Goal: Obtain resource: Download file/media

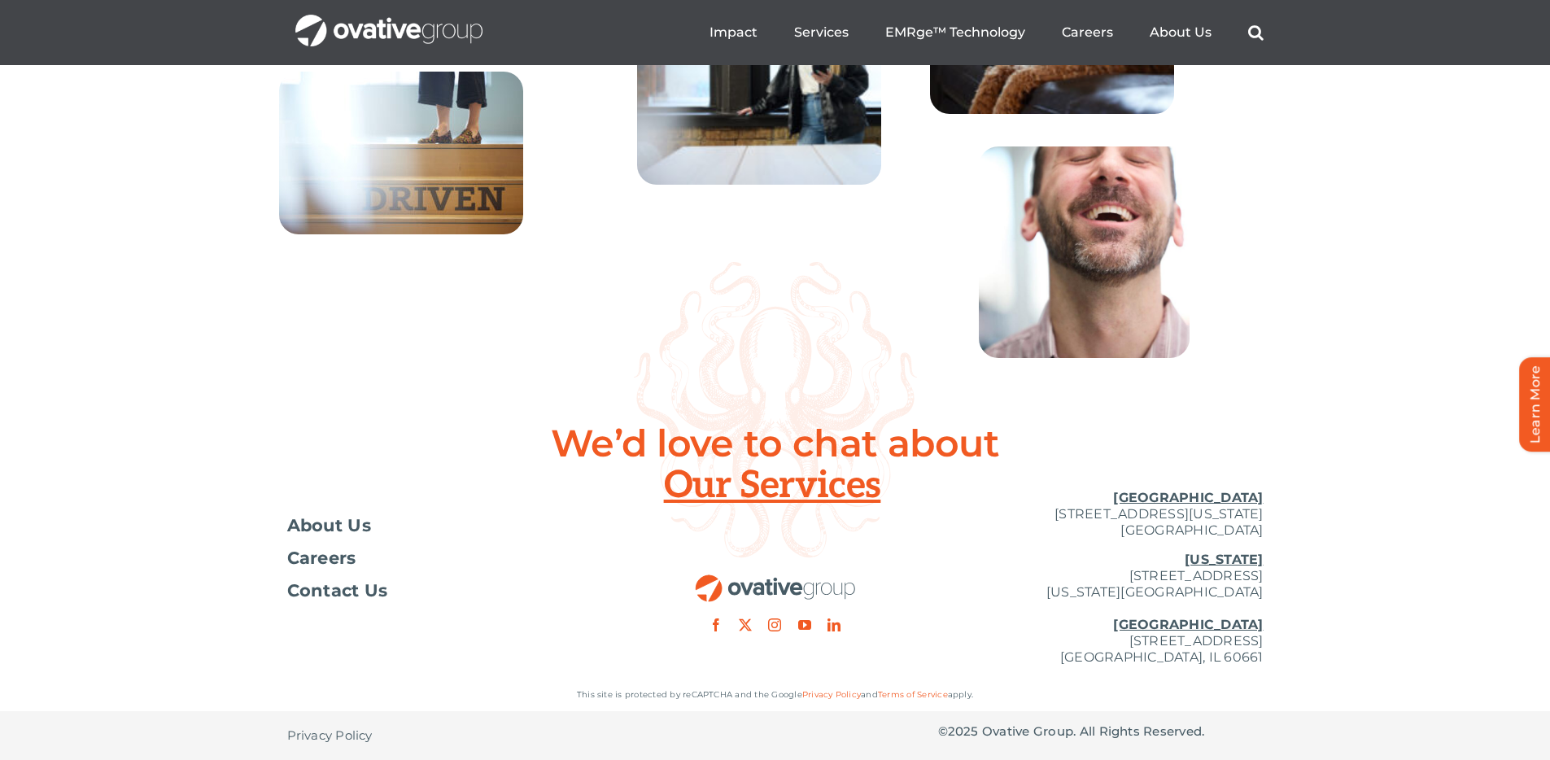
click at [1288, 471] on div "We’d love to chat about Our Services" at bounding box center [775, 490] width 1550 height 135
drag, startPoint x: 1076, startPoint y: 576, endPoint x: 1266, endPoint y: 572, distance: 190.5
click at [1266, 572] on div "Toggle Navigation About Us Careers Contact Us Minneapolis 729 Washington Avenue…" at bounding box center [775, 578] width 1550 height 202
copy p "[STREET_ADDRESS]"
click at [1156, 614] on p "New York 254 Canal Street, Suite 5000 New York, NY 10013 Chicago 224 North Desp…" at bounding box center [1101, 609] width 326 height 114
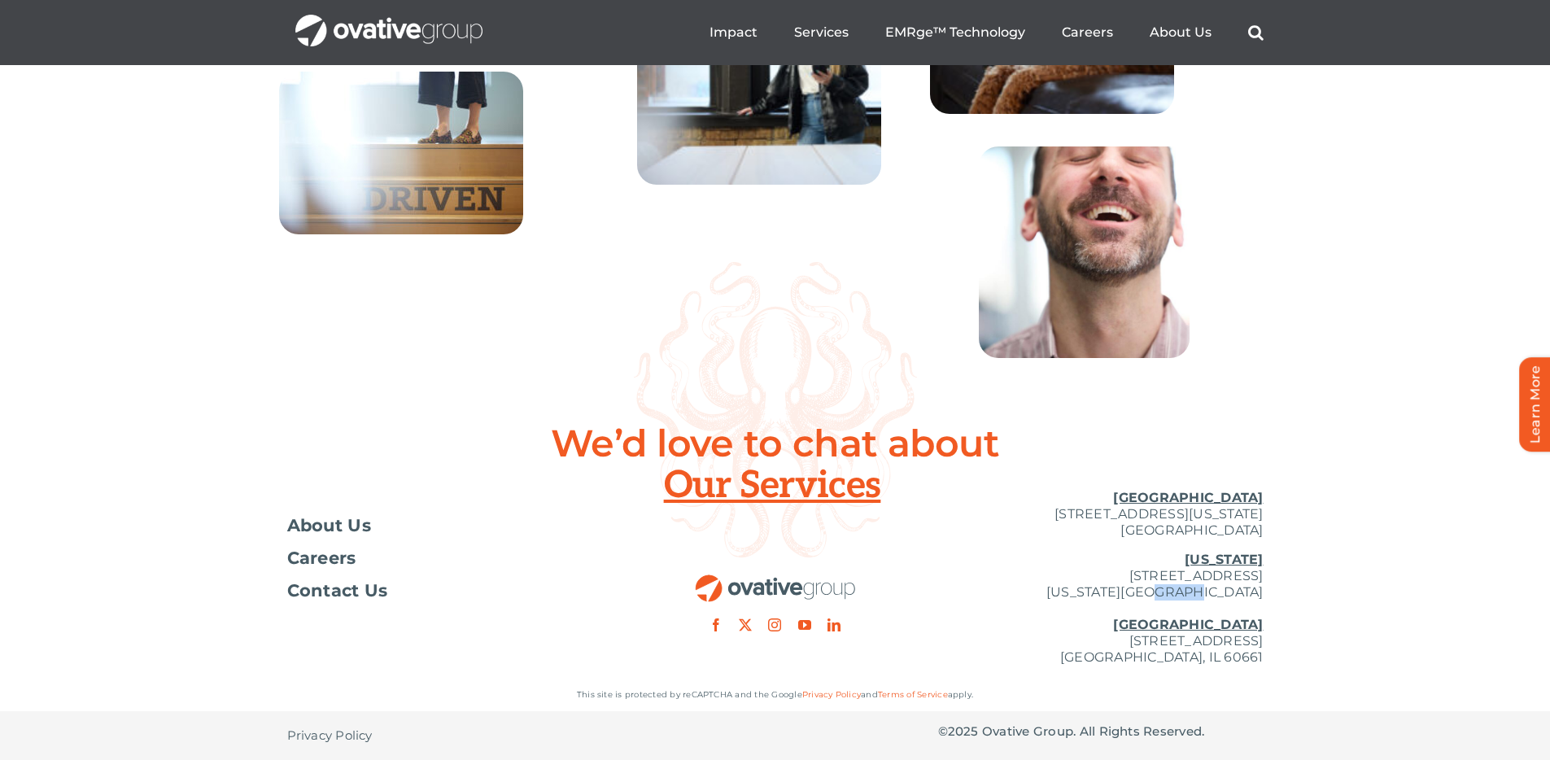
drag, startPoint x: 1263, startPoint y: 591, endPoint x: 1227, endPoint y: 588, distance: 35.9
click at [1227, 588] on div "Toggle Navigation About Us Careers Contact Us Minneapolis 729 Washington Avenue…" at bounding box center [775, 578] width 1550 height 202
copy p "10013"
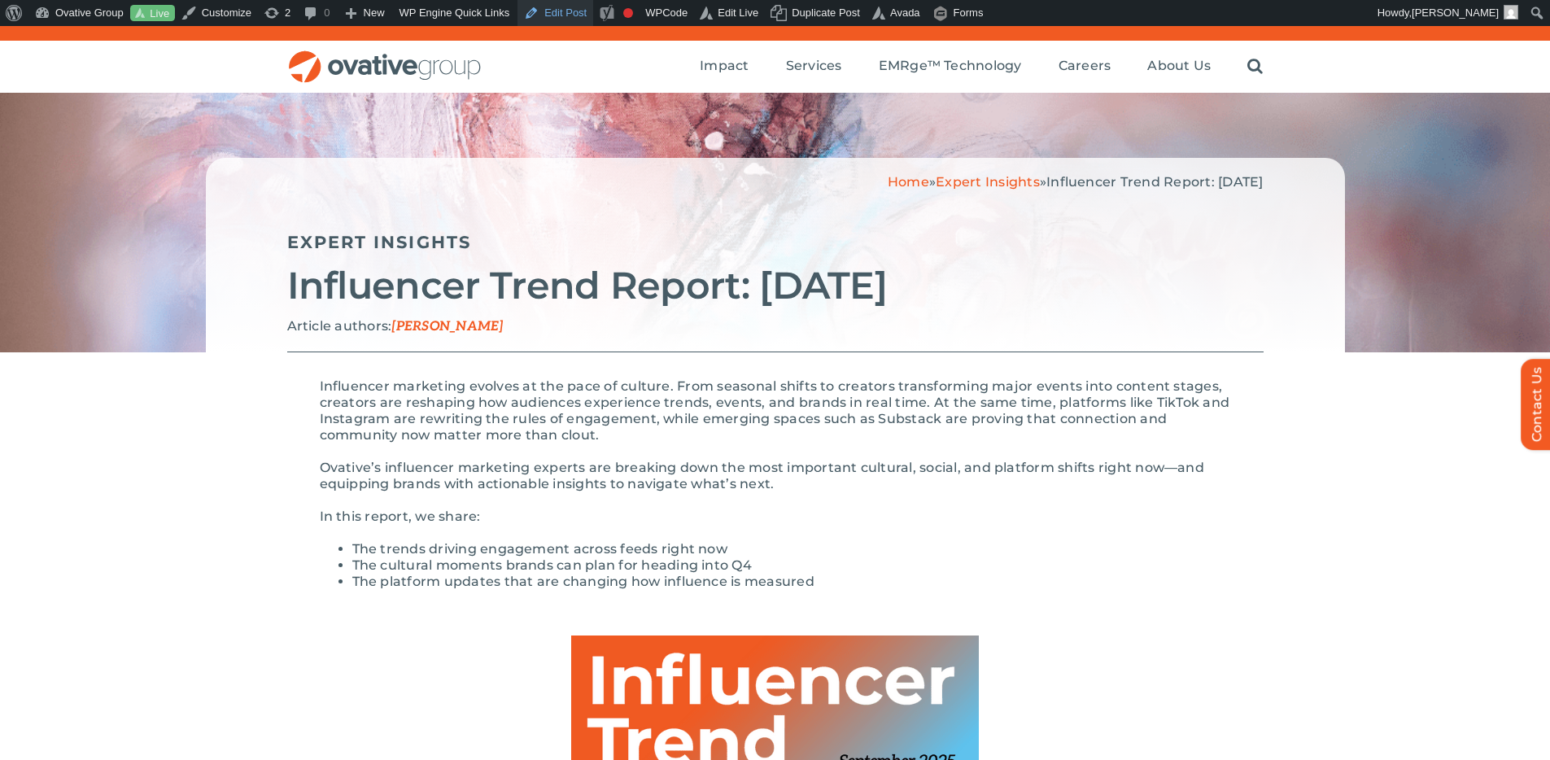
click at [570, 11] on link "Edit Post" at bounding box center [556, 13] width 76 height 26
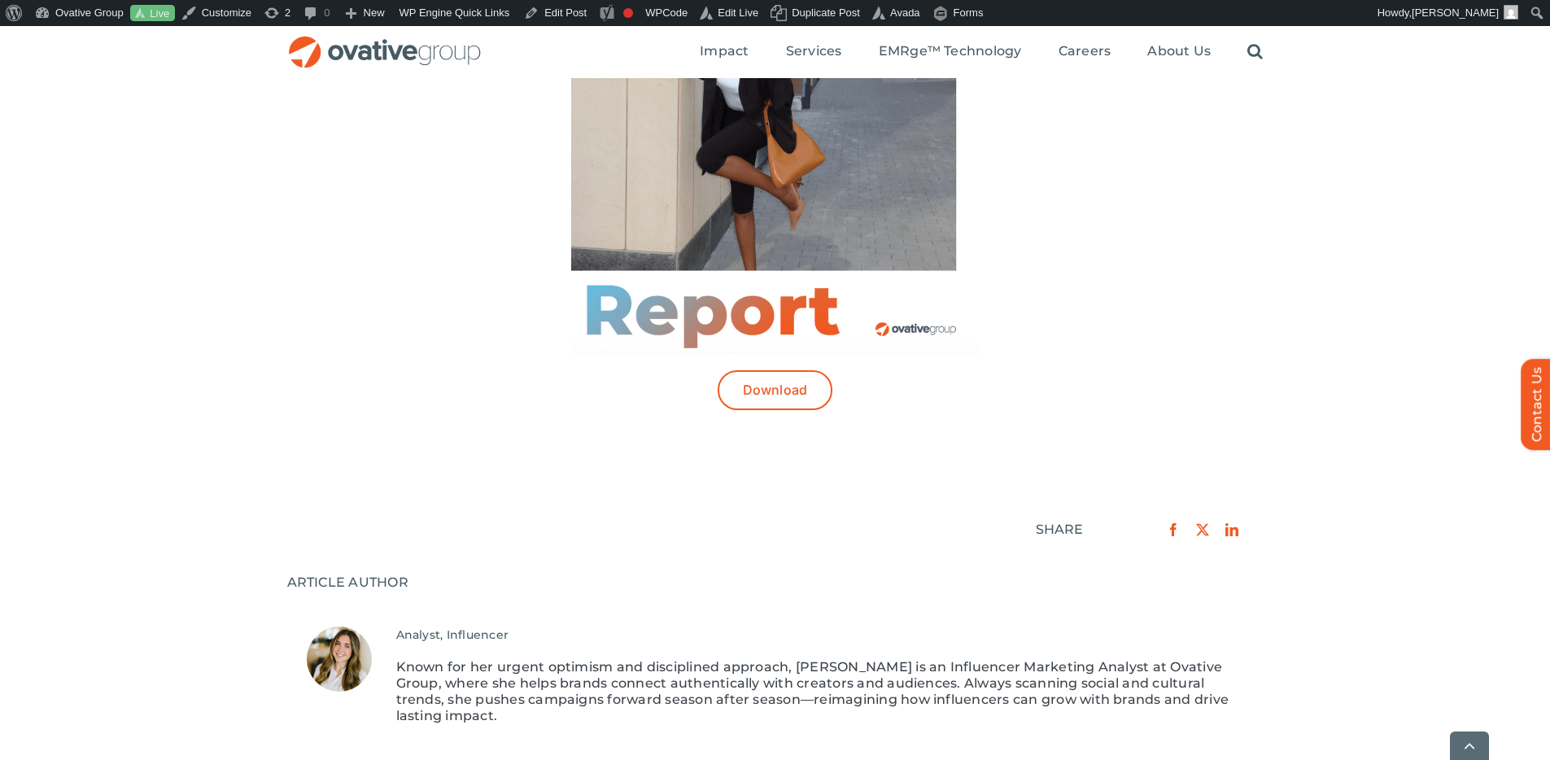
scroll to position [837, 0]
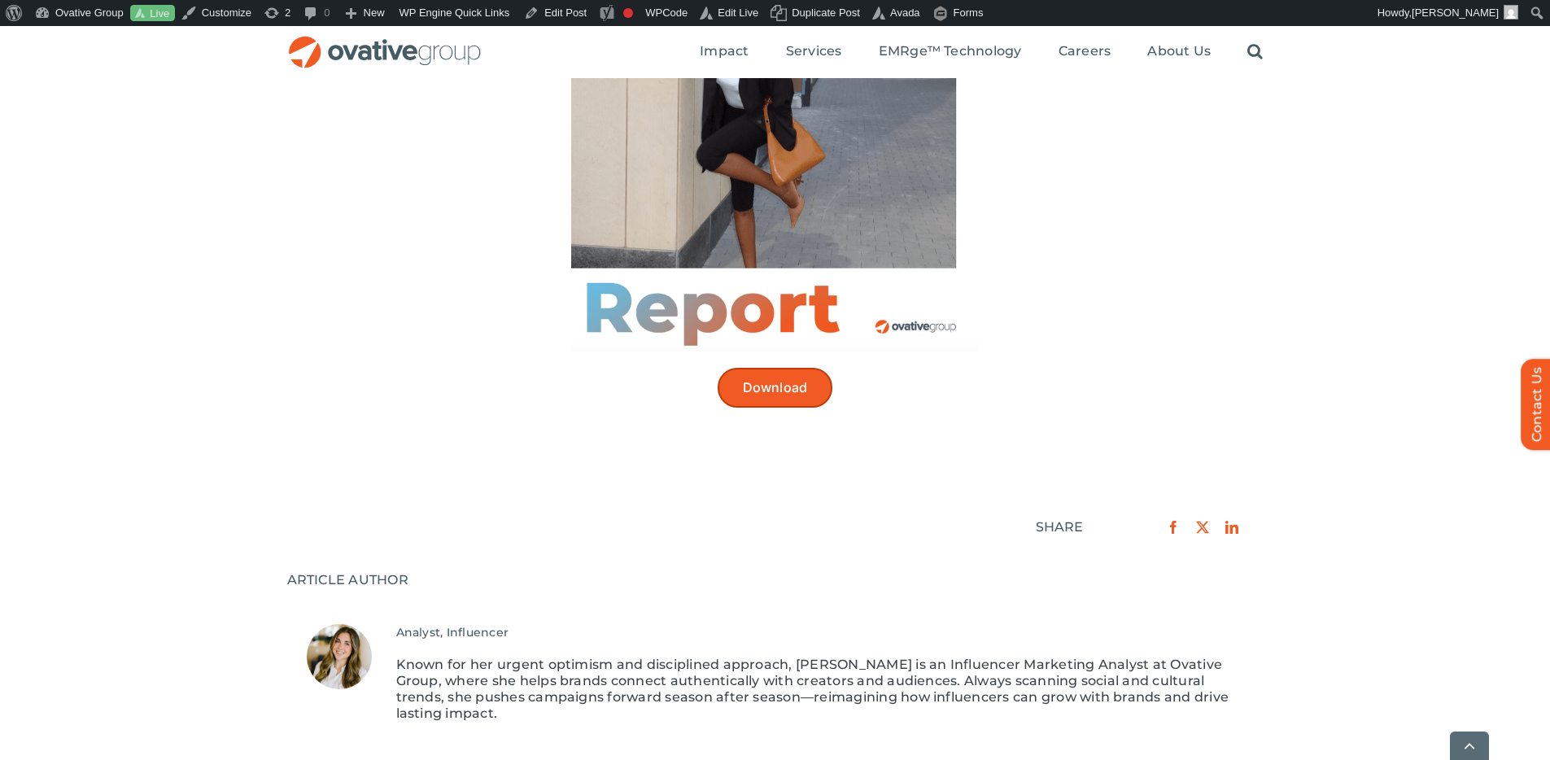
click at [800, 384] on span "Download" at bounding box center [775, 387] width 65 height 15
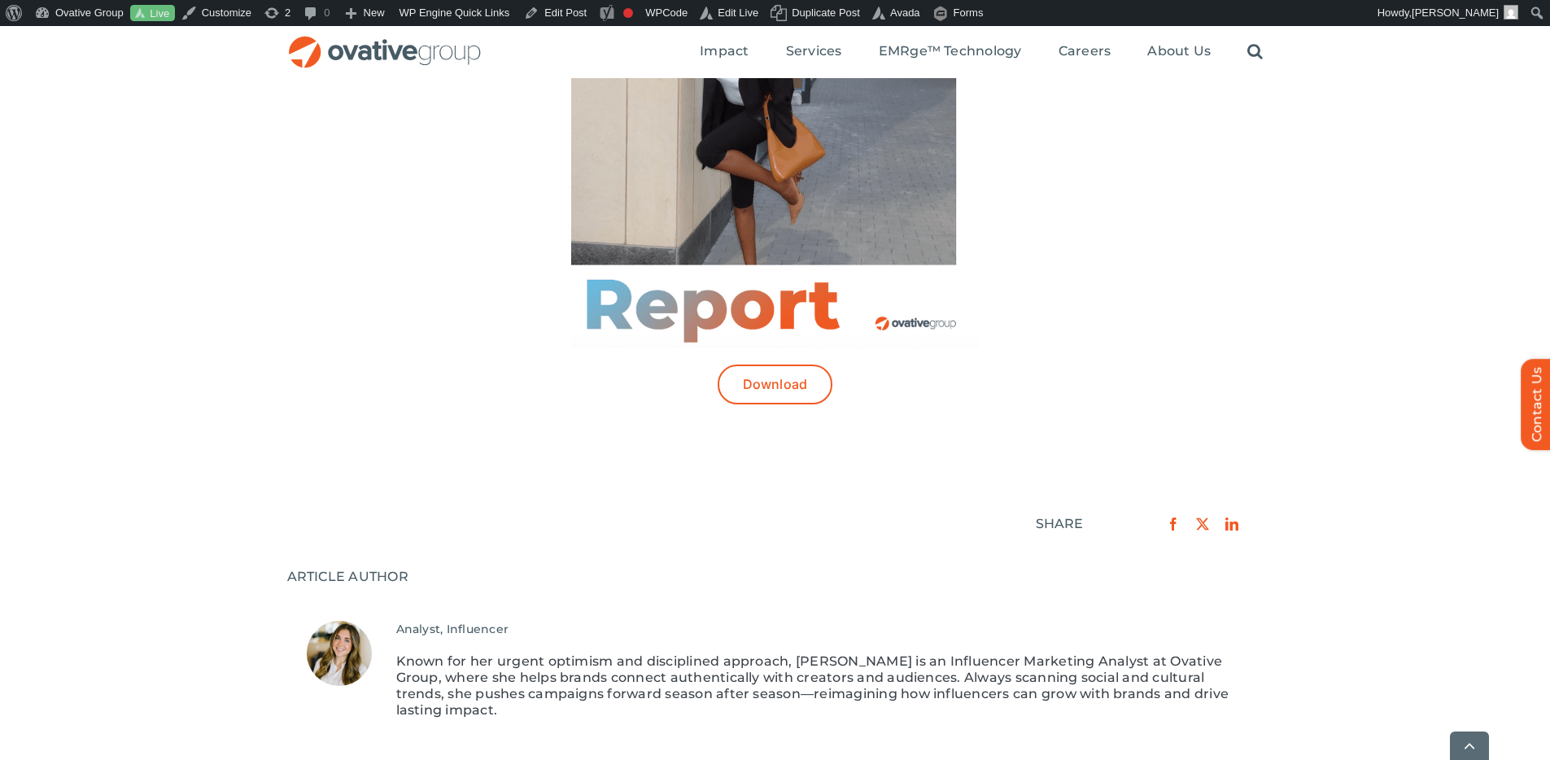
scroll to position [842, 0]
click at [782, 379] on span "Download" at bounding box center [775, 382] width 65 height 15
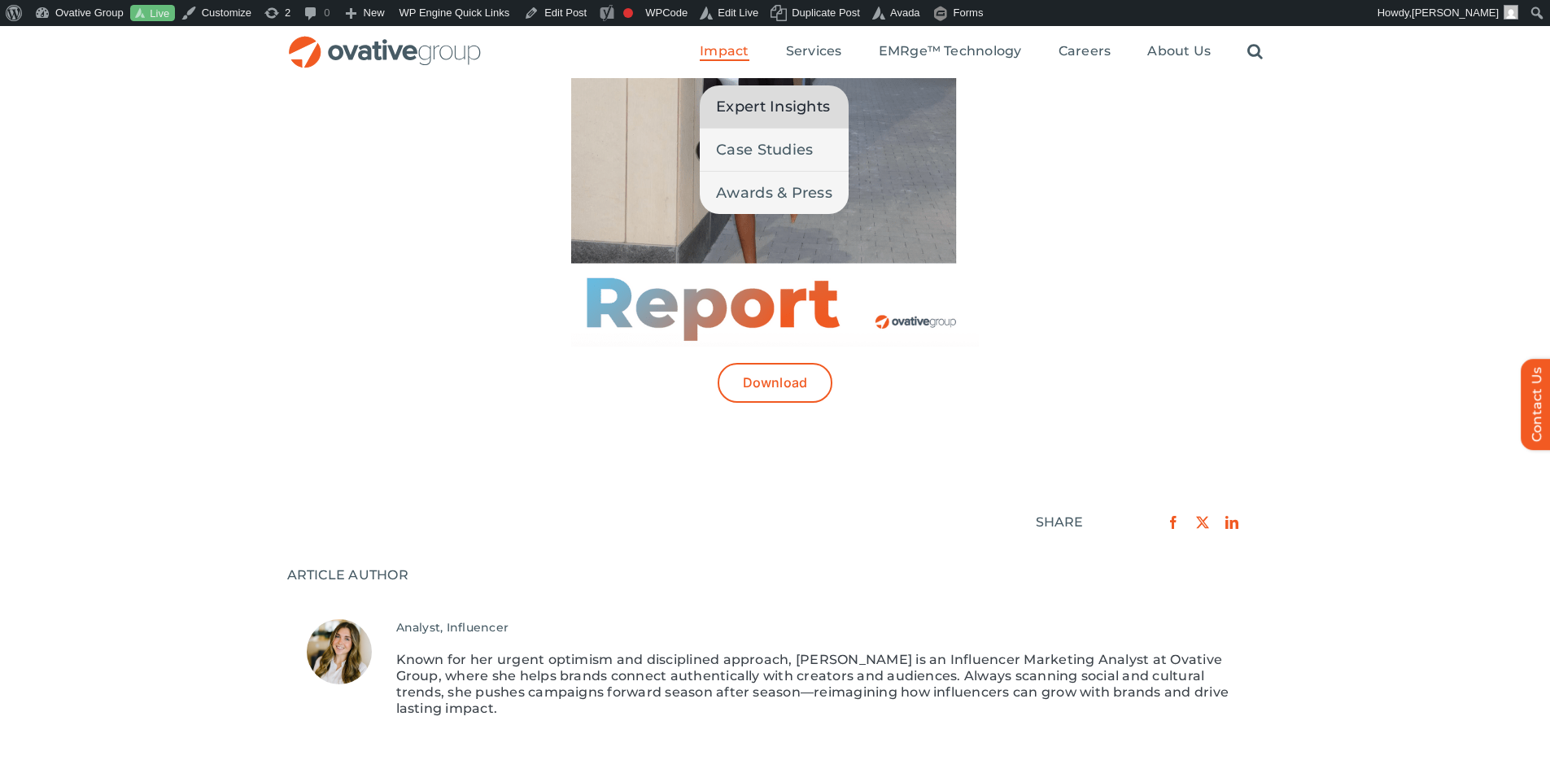
click at [742, 112] on span "Expert Insights" at bounding box center [773, 106] width 114 height 23
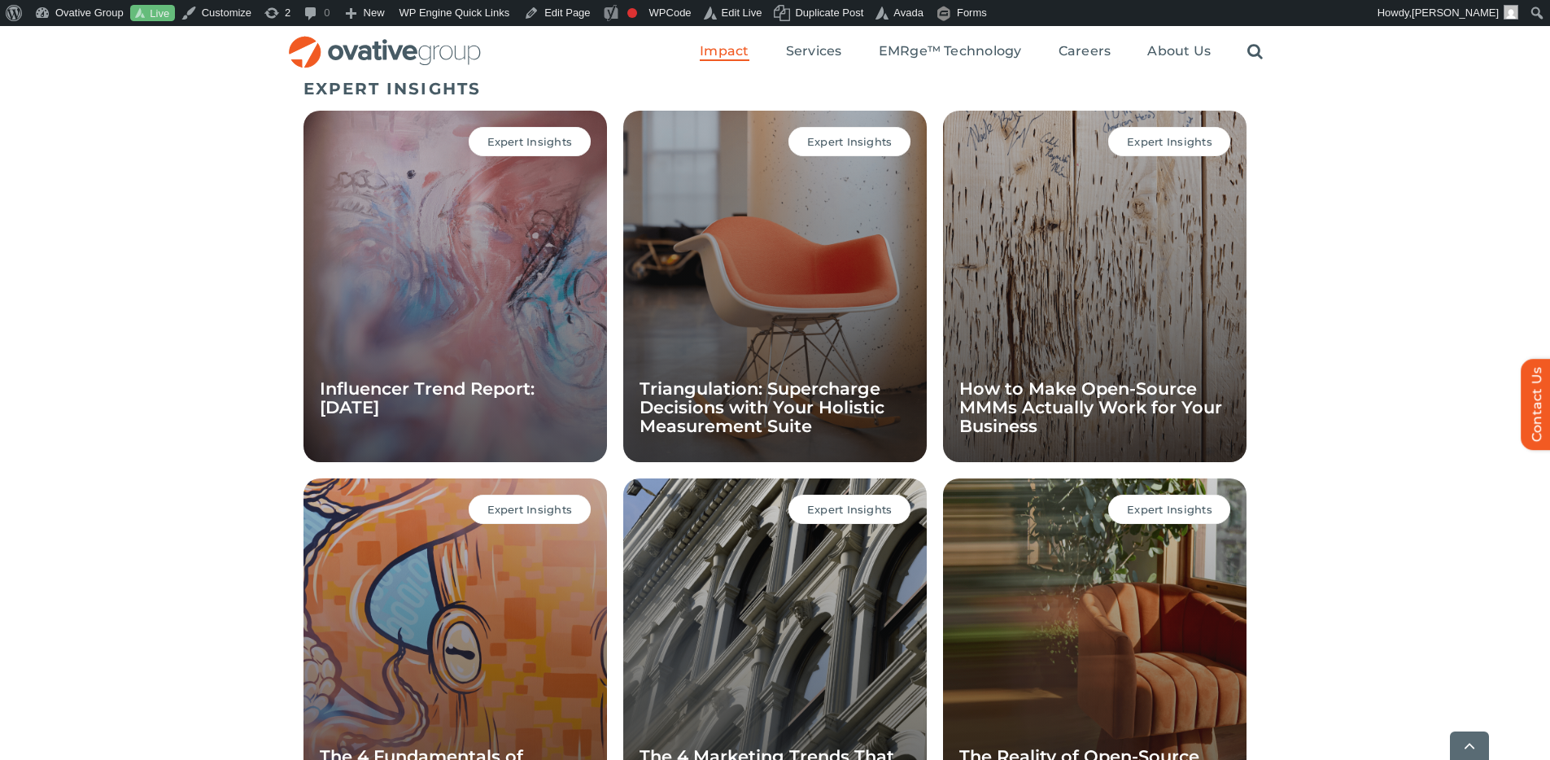
scroll to position [1121, 0]
click at [407, 393] on link "Influencer Trend Report: [DATE]" at bounding box center [427, 397] width 215 height 39
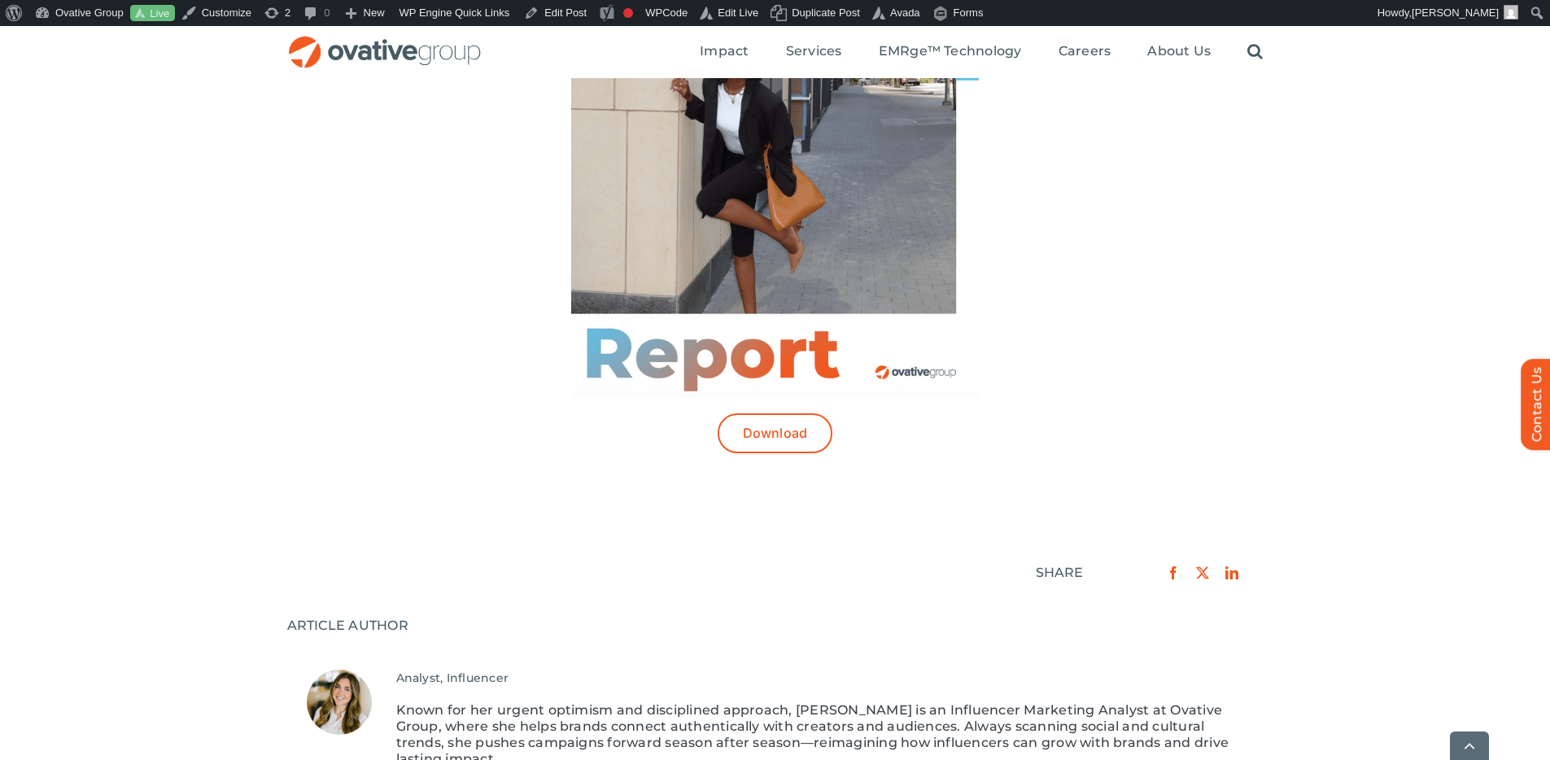
scroll to position [845, 0]
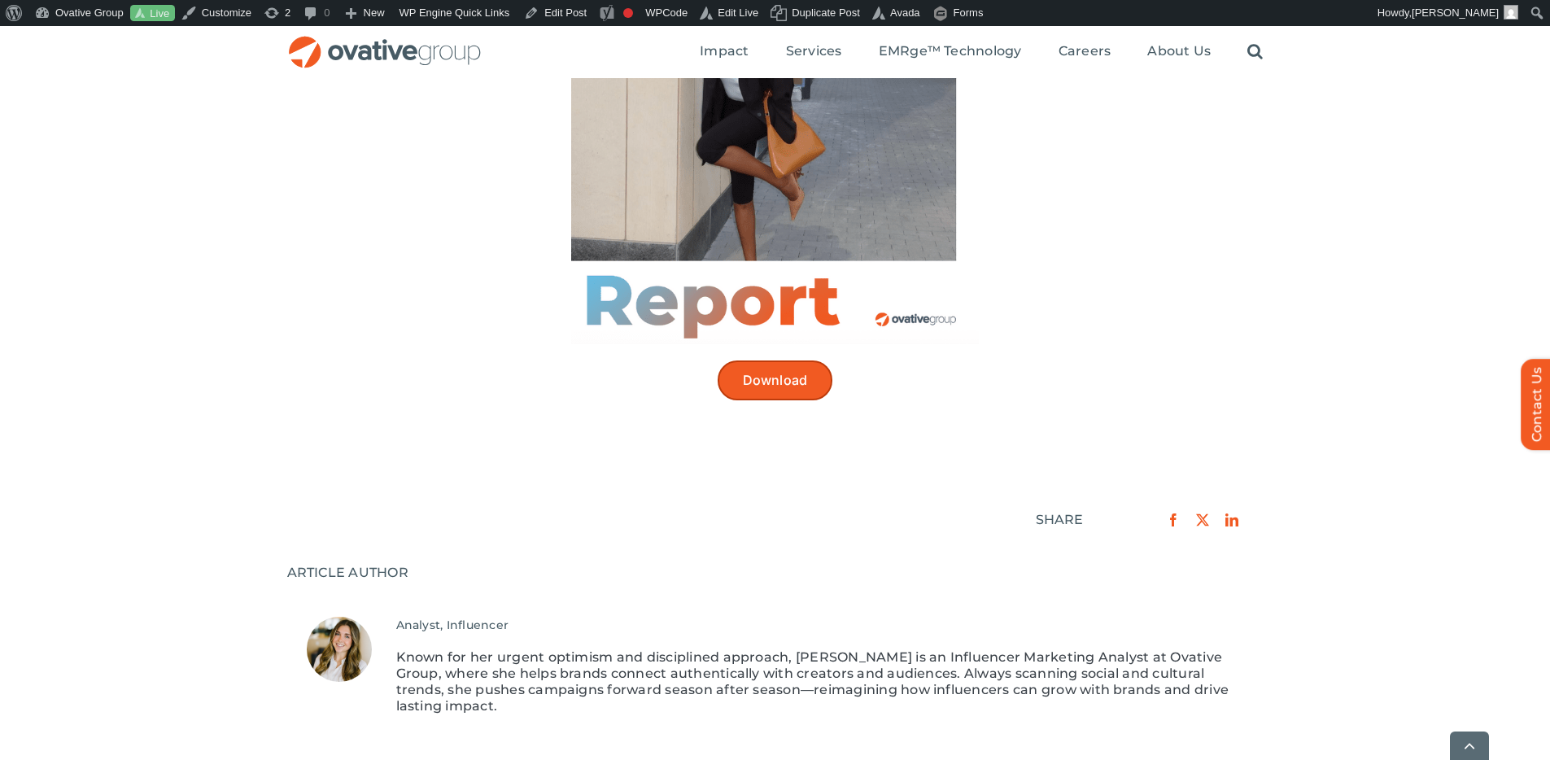
click at [759, 378] on span "Download" at bounding box center [775, 380] width 65 height 15
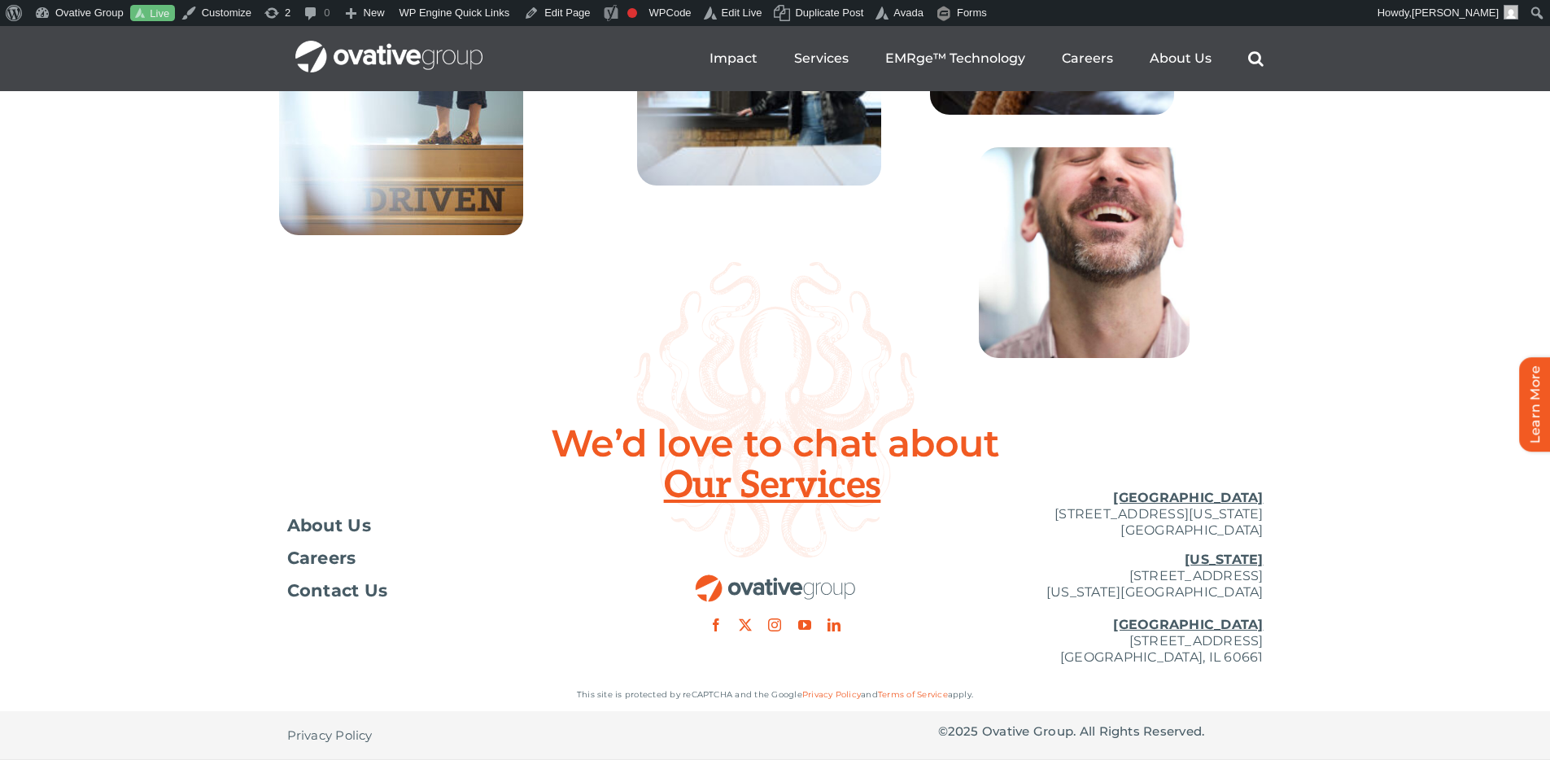
click at [1059, 512] on p "[GEOGRAPHIC_DATA] [STREET_ADDRESS][US_STATE]" at bounding box center [1101, 514] width 326 height 49
drag, startPoint x: 1077, startPoint y: 575, endPoint x: 1183, endPoint y: 571, distance: 106.7
click at [1183, 571] on p "[US_STATE][GEOGRAPHIC_DATA][STREET_ADDRESS][US_STATE] [GEOGRAPHIC_DATA] [STREET…" at bounding box center [1101, 609] width 326 height 114
copy p "[STREET_ADDRESS]"
